Goal: Find specific page/section

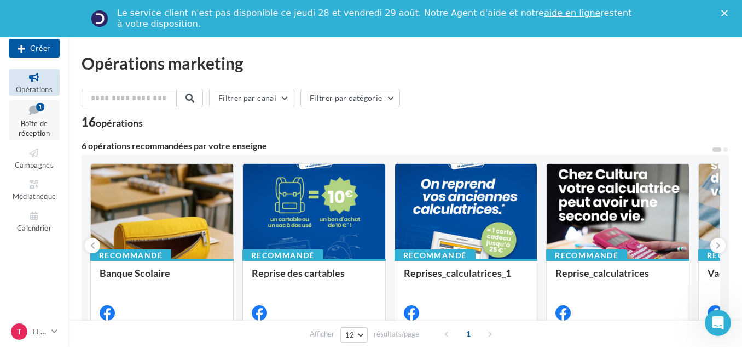
click at [42, 119] on span "Boîte de réception" at bounding box center [34, 128] width 31 height 19
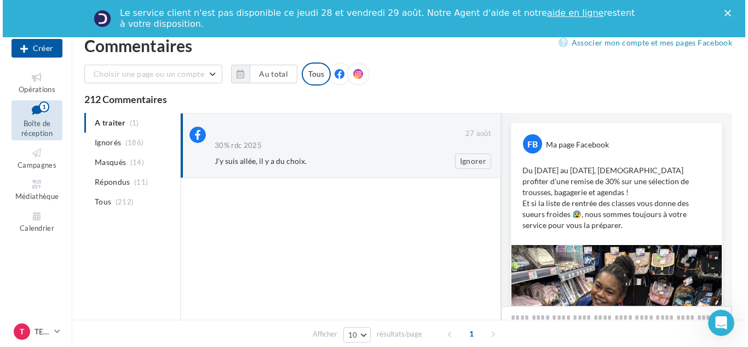
scroll to position [314, 0]
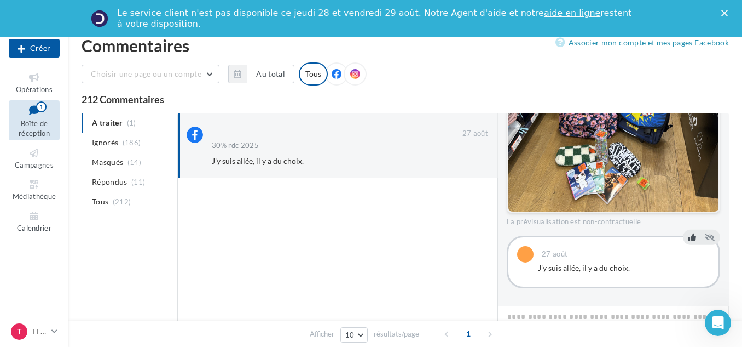
click at [690, 237] on icon at bounding box center [693, 237] width 8 height 8
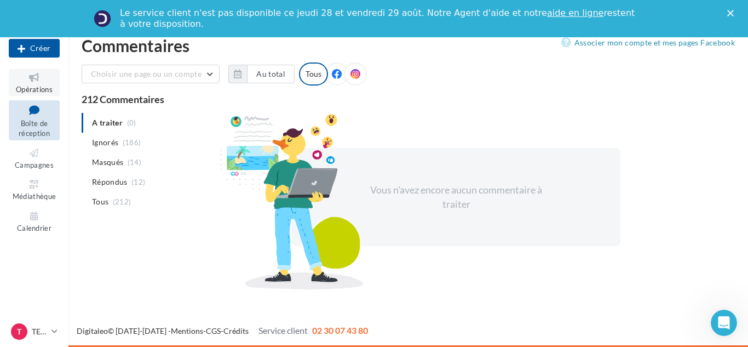
click at [24, 79] on icon at bounding box center [34, 77] width 44 height 13
